Goal: Task Accomplishment & Management: Use online tool/utility

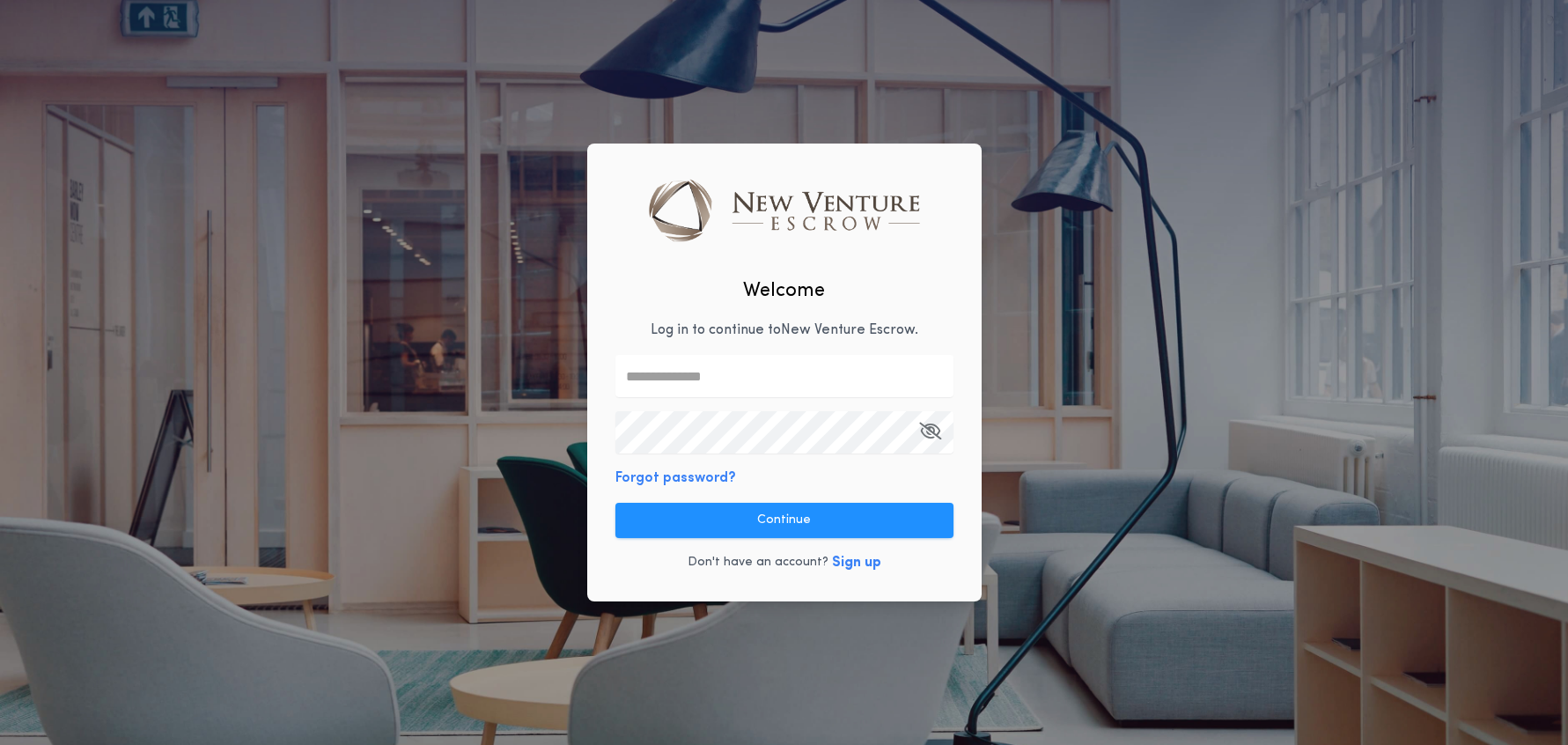
type input "**********"
click at [784, 520] on button "Continue" at bounding box center [784, 520] width 338 height 35
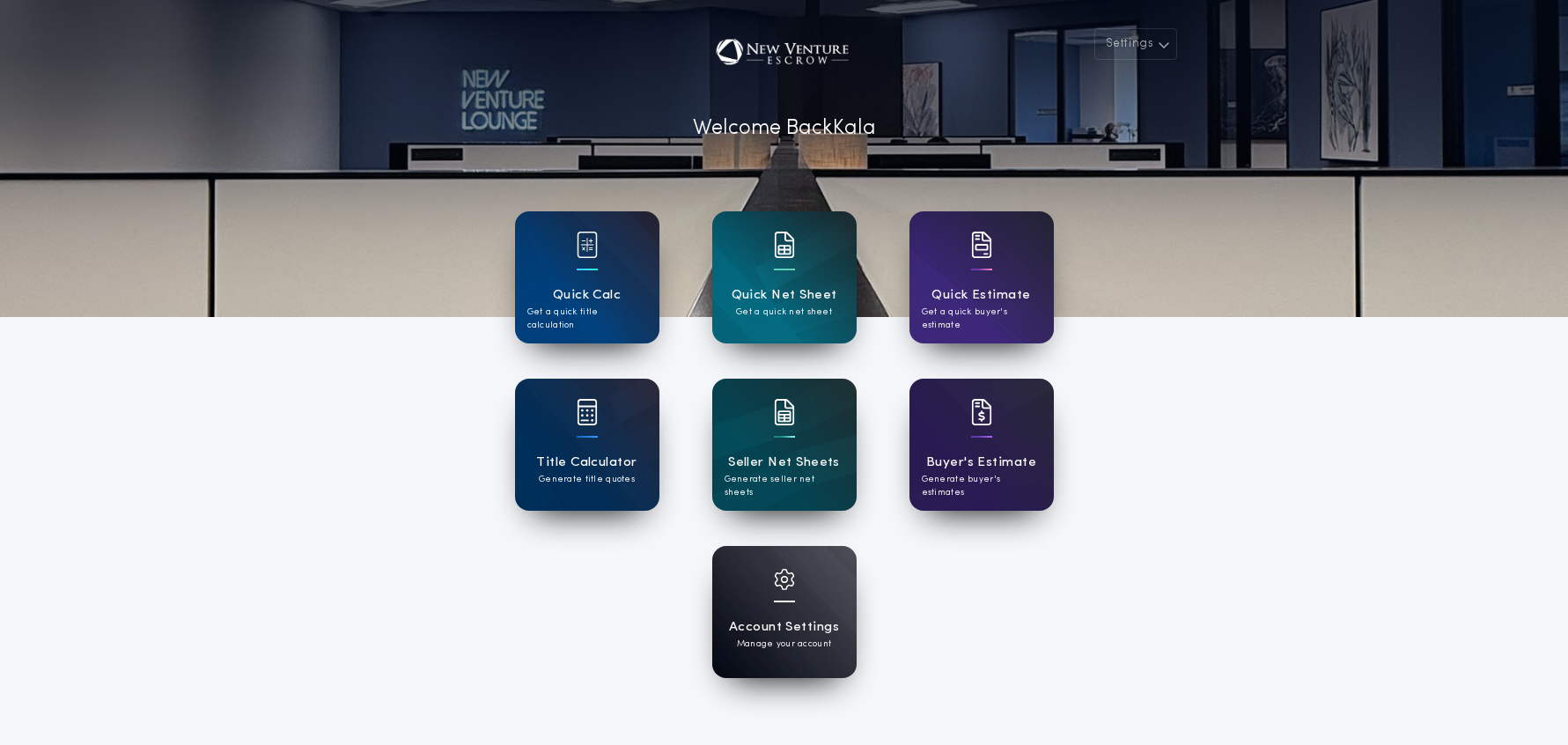
click at [817, 582] on div "Account Settings Manage your account" at bounding box center [784, 612] width 144 height 132
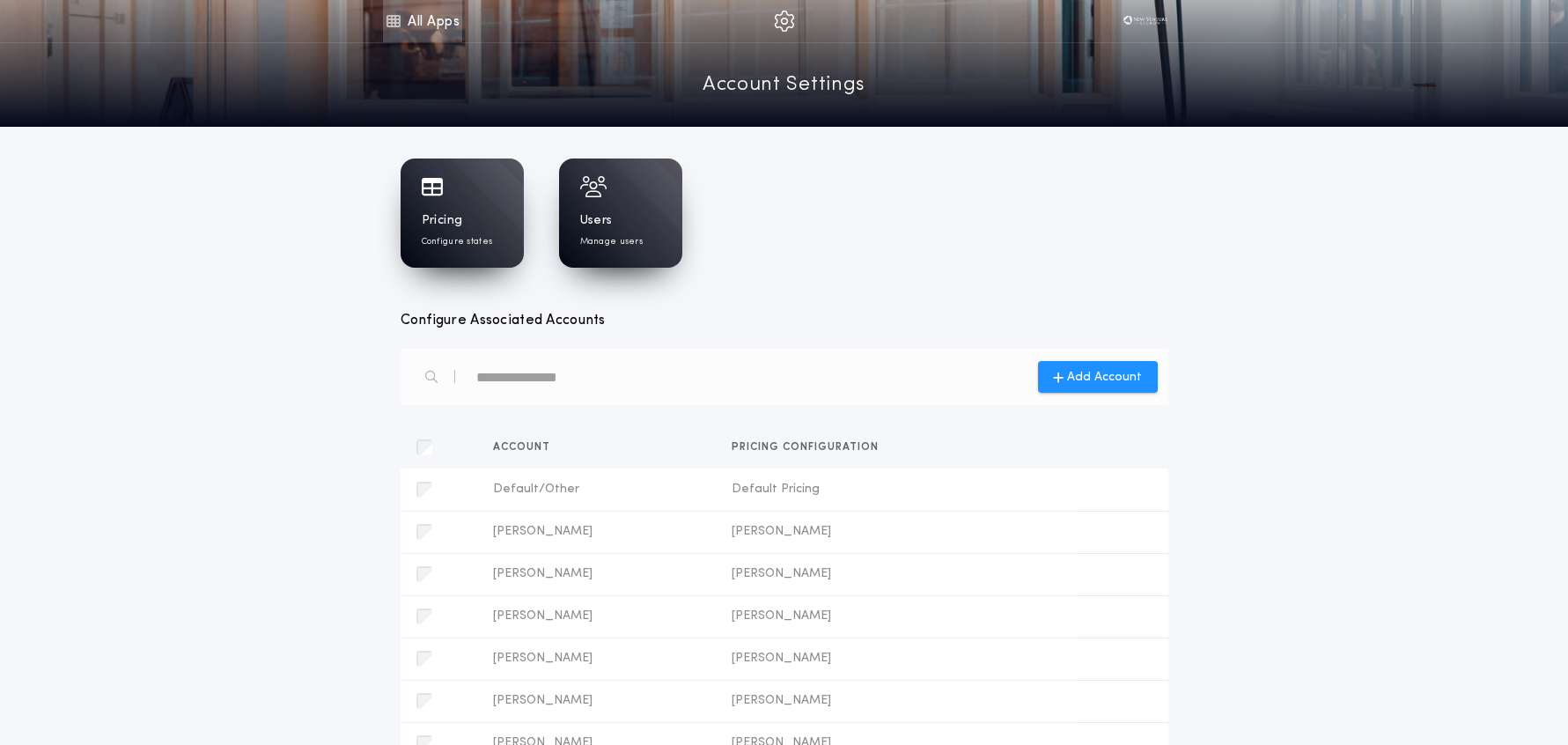
click at [421, 20] on link "All Apps" at bounding box center [422, 21] width 79 height 43
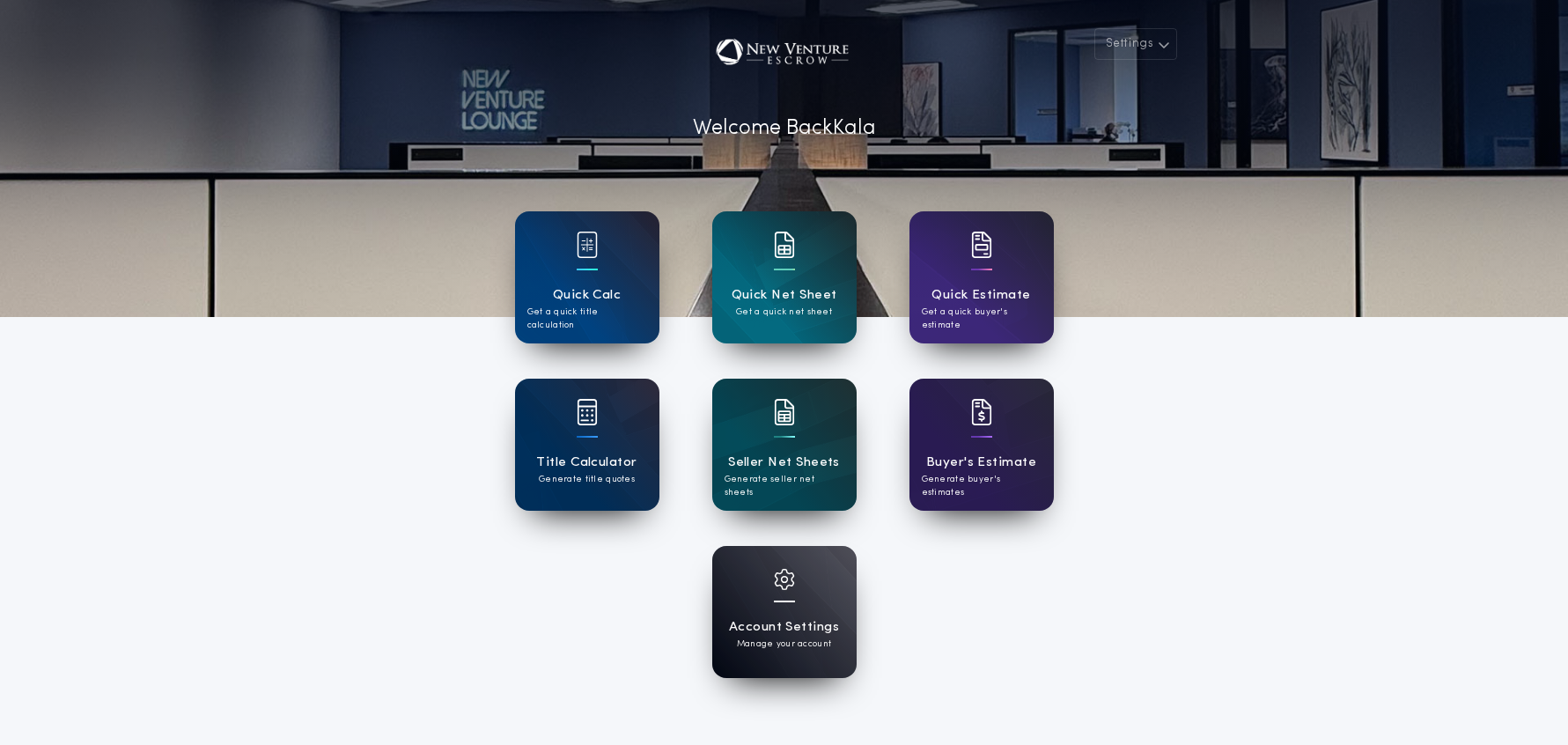
click at [817, 615] on div "Account Settings Manage your account" at bounding box center [784, 612] width 144 height 132
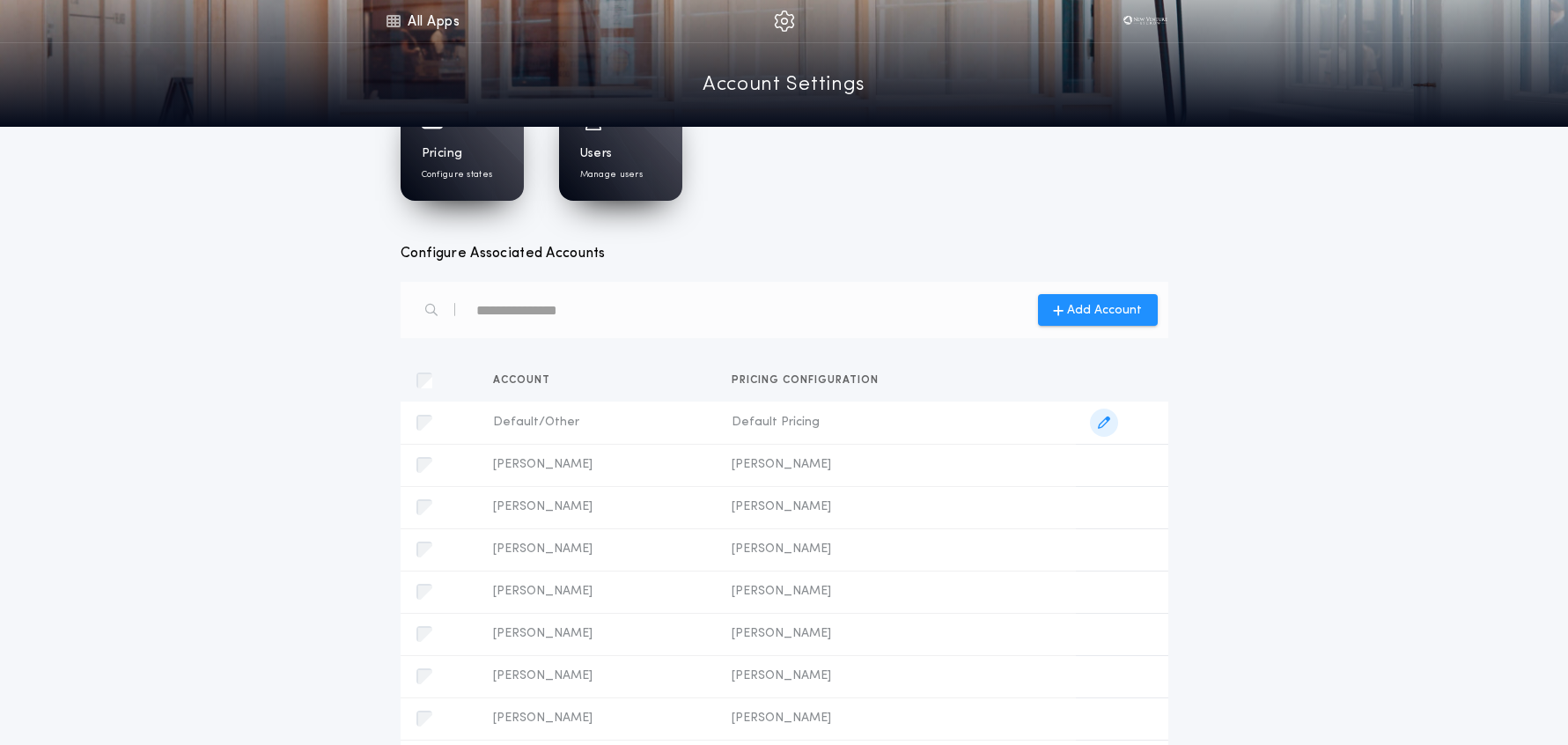
scroll to position [23, 0]
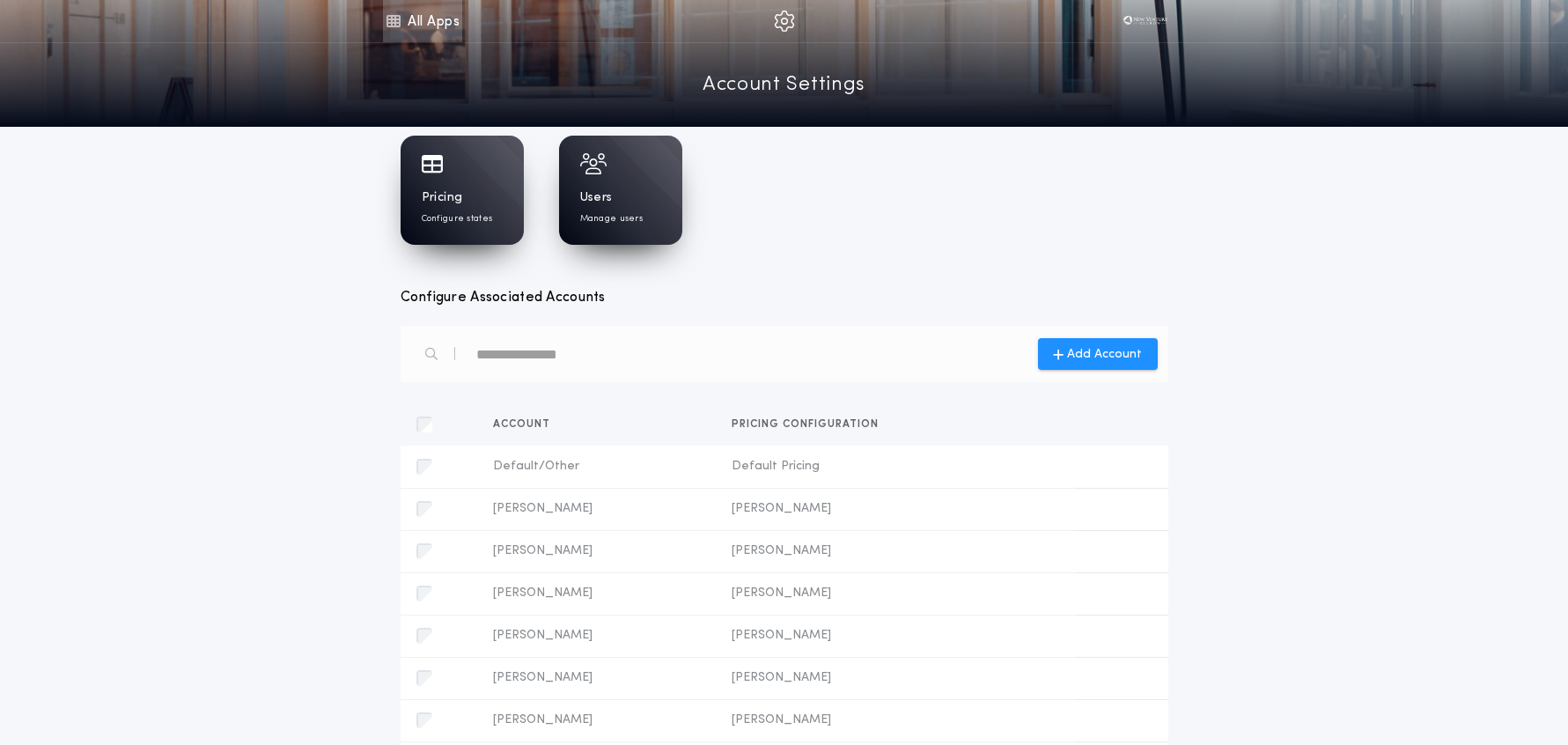
click at [435, 14] on link "All Apps" at bounding box center [422, 21] width 79 height 43
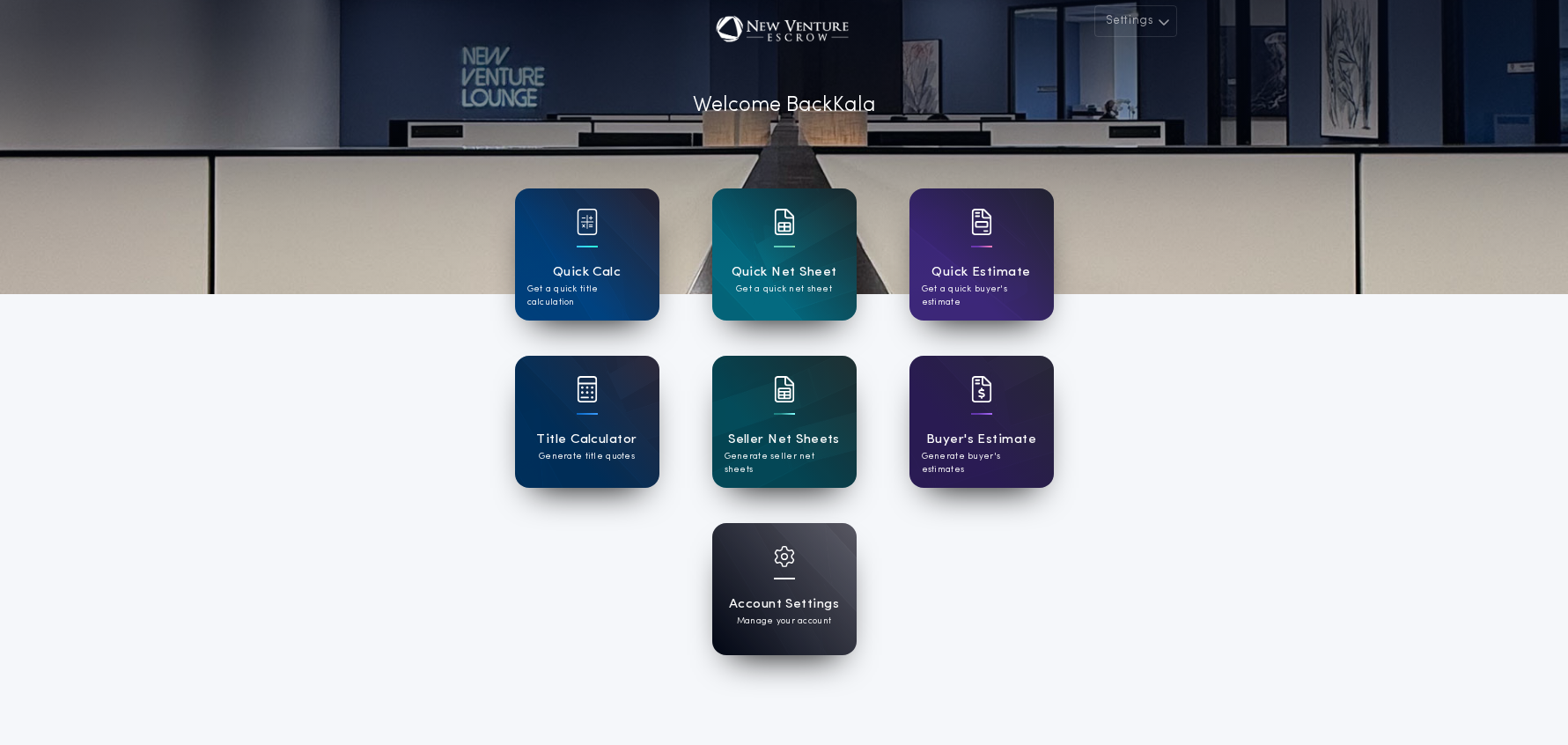
click at [1351, 454] on div "Settings Welcome Back Kala Quick Calc Get a quick title calculation Quick Net S…" at bounding box center [784, 437] width 1568 height 920
click at [792, 450] on p "Generate seller net sheets" at bounding box center [784, 463] width 120 height 26
